Goal: Go to known website: Access a specific website the user already knows

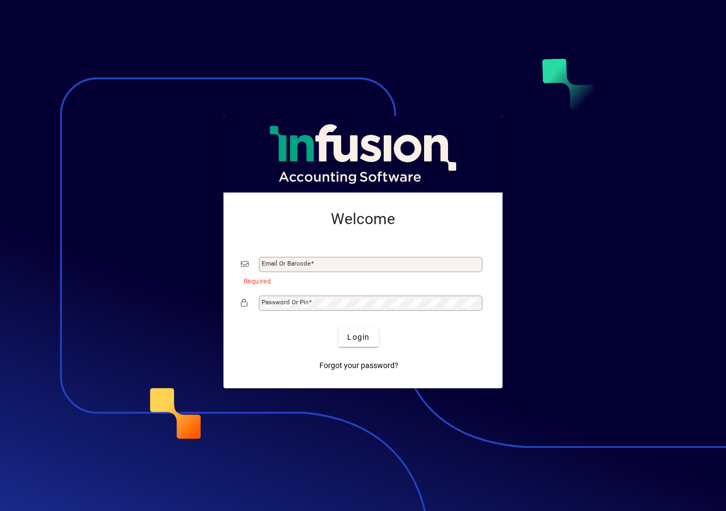
click at [58, 37] on div at bounding box center [363, 255] width 726 height 511
click at [459, 32] on div at bounding box center [363, 255] width 726 height 511
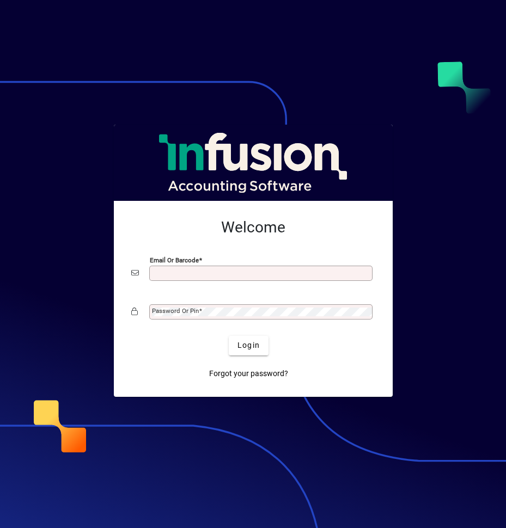
click at [242, 271] on input "Email or Barcode" at bounding box center [262, 273] width 220 height 9
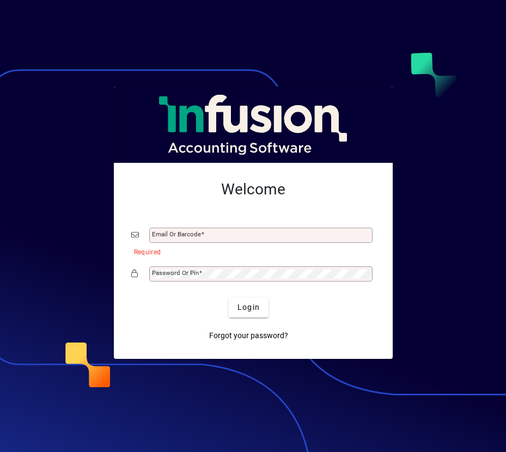
click at [2, 33] on div at bounding box center [253, 226] width 506 height 452
